Goal: Task Accomplishment & Management: Use online tool/utility

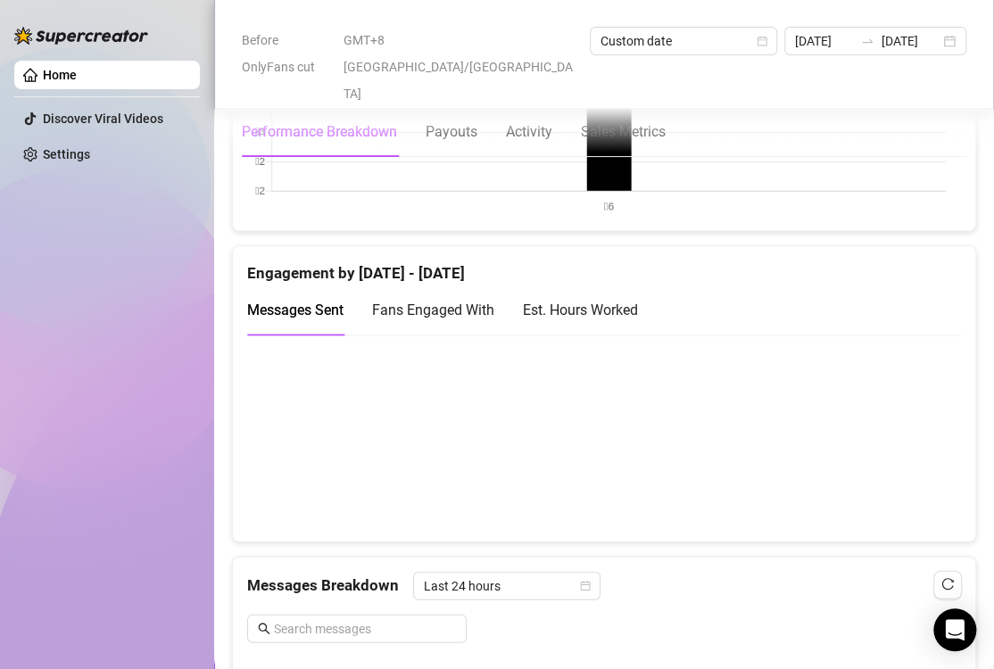
scroll to position [268, 0]
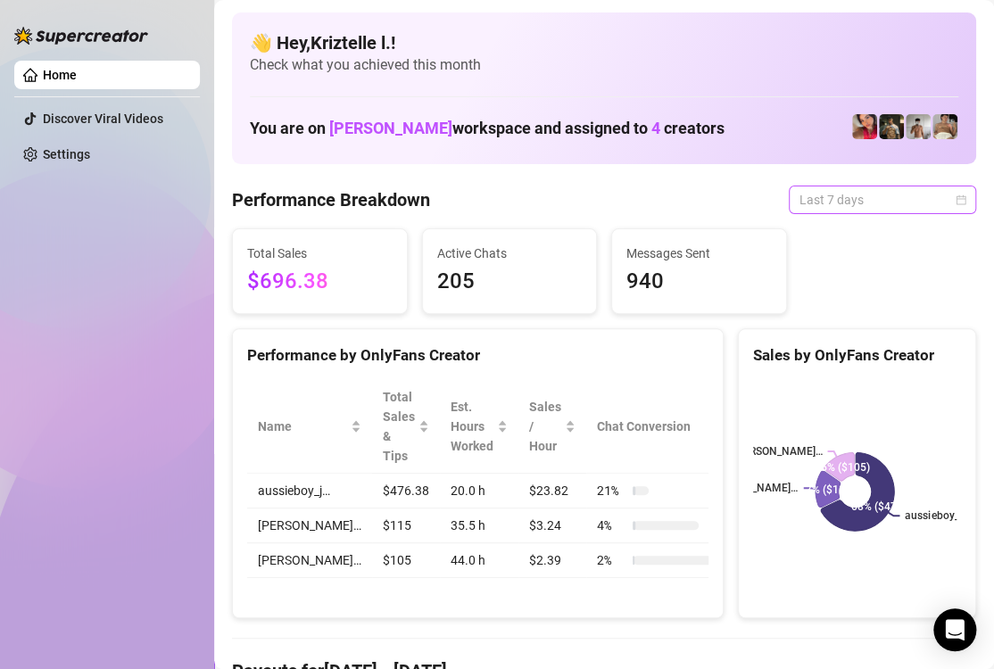
click at [888, 199] on span "Last 7 days" at bounding box center [883, 200] width 166 height 27
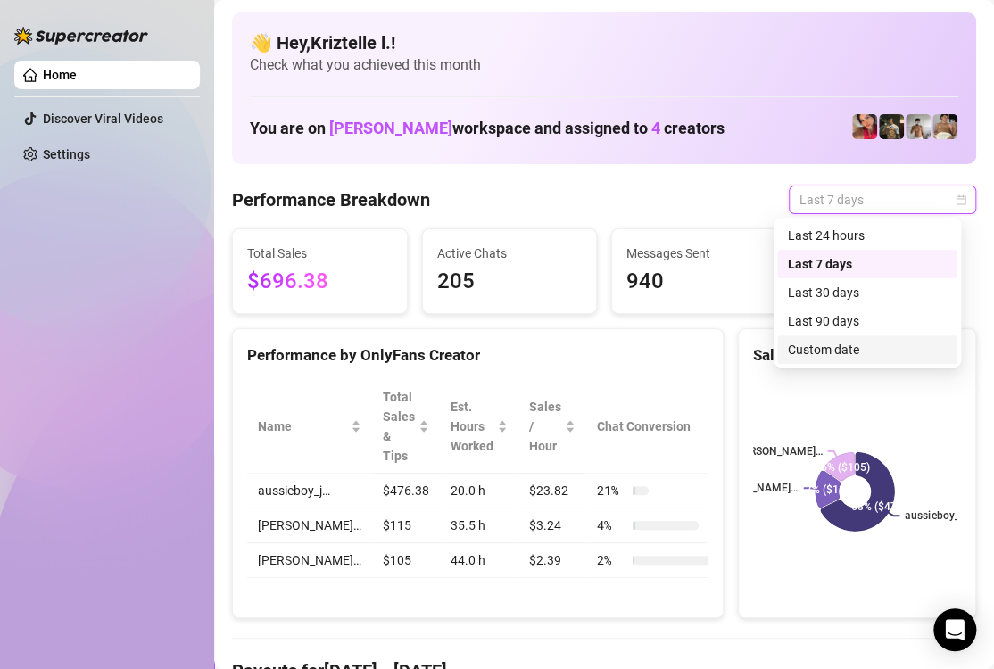
click at [883, 348] on div "Custom date" at bounding box center [867, 350] width 159 height 20
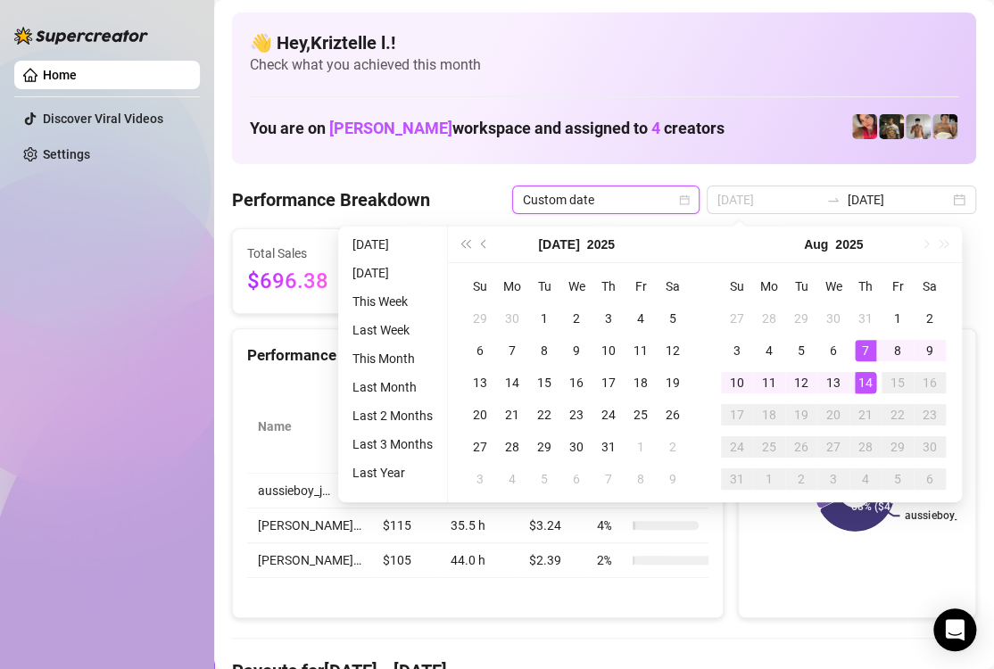
type input "[DATE]"
click at [867, 379] on div "14" at bounding box center [865, 382] width 21 height 21
drag, startPoint x: 867, startPoint y: 379, endPoint x: 13, endPoint y: 340, distance: 854.9
click at [867, 381] on div "14" at bounding box center [865, 382] width 21 height 21
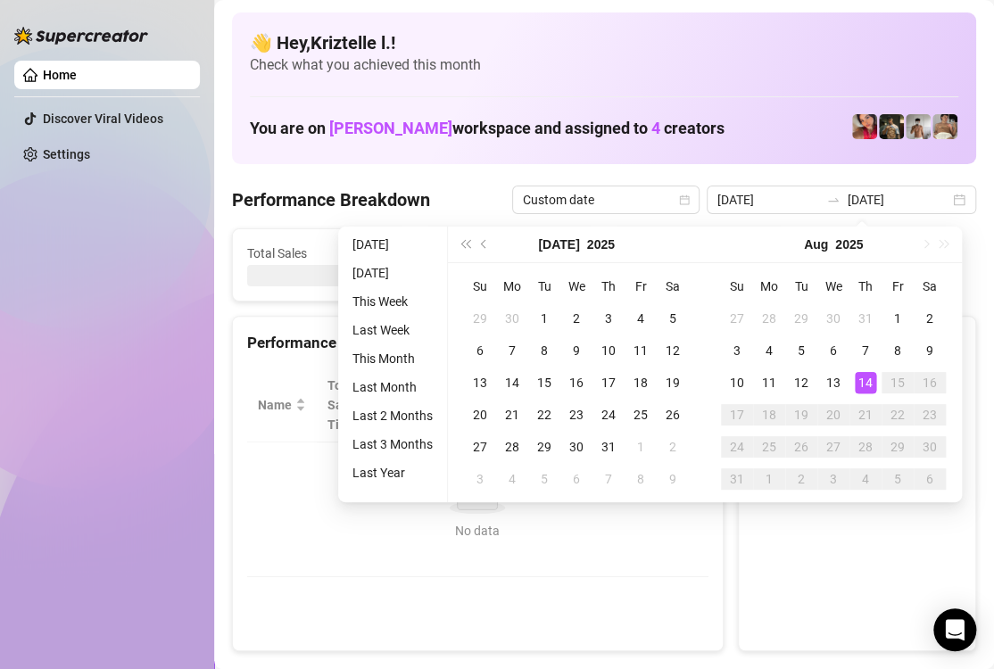
type input "[DATE]"
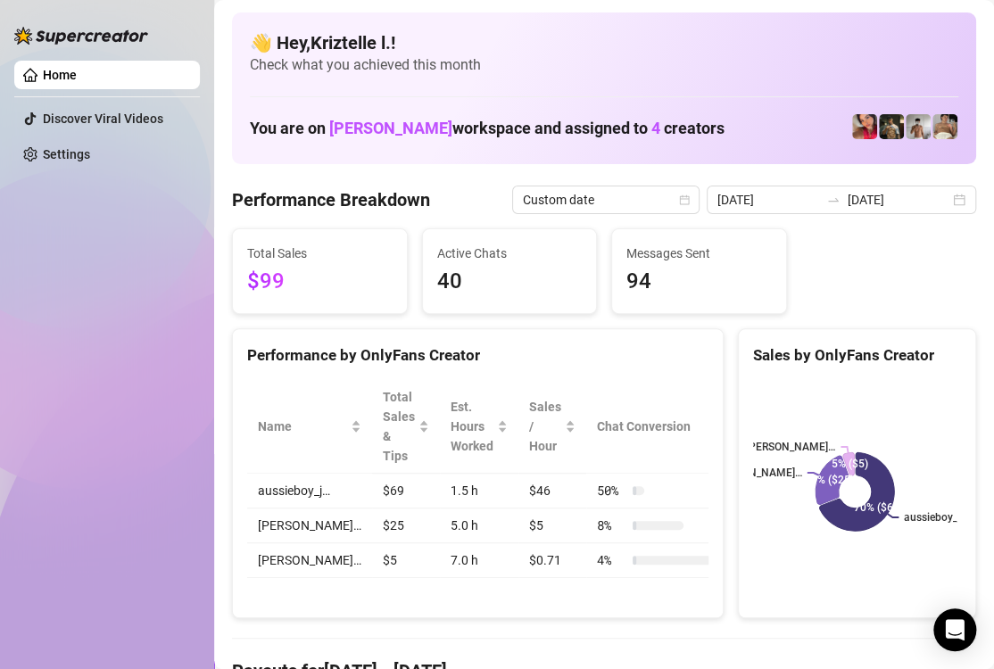
click at [905, 236] on div "Total Sales $99 Active Chats 40 Messages Sent 94" at bounding box center [604, 271] width 759 height 86
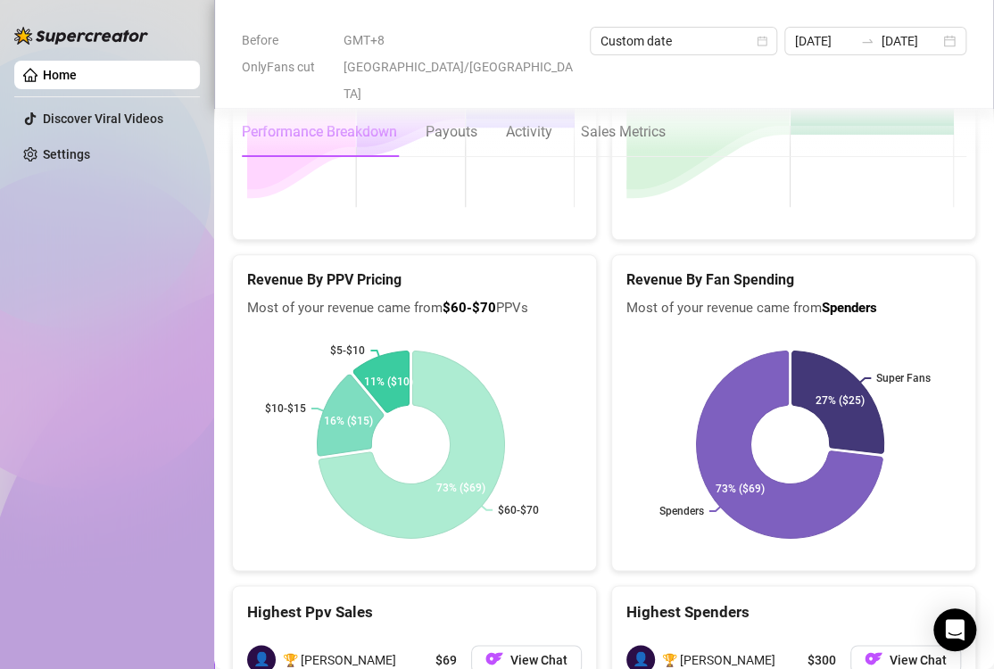
scroll to position [3210, 0]
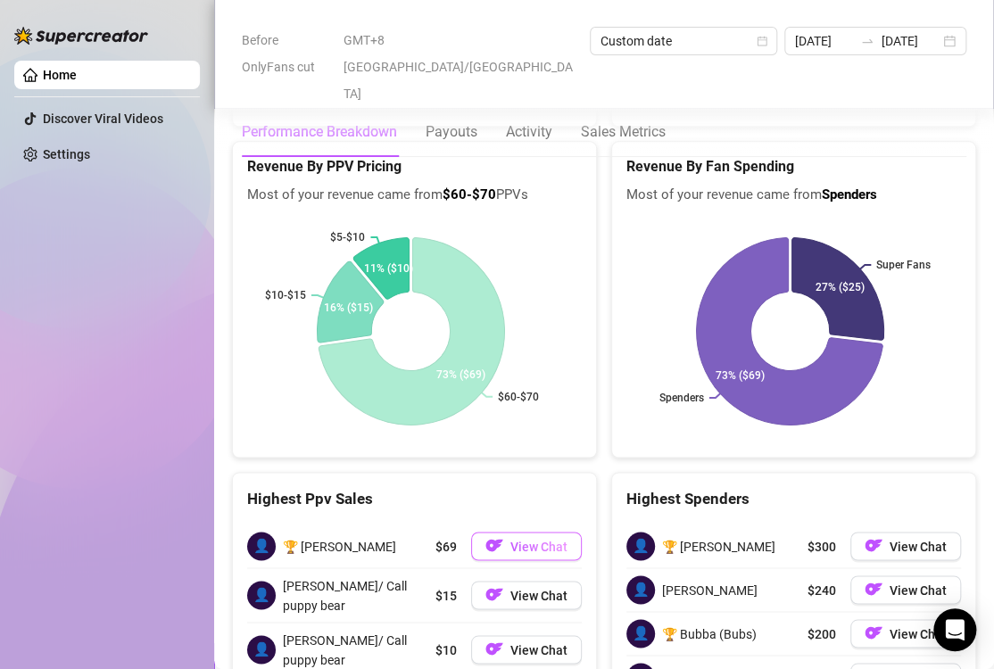
click at [500, 532] on button "View Chat" at bounding box center [526, 546] width 111 height 29
